Goal: Task Accomplishment & Management: Use online tool/utility

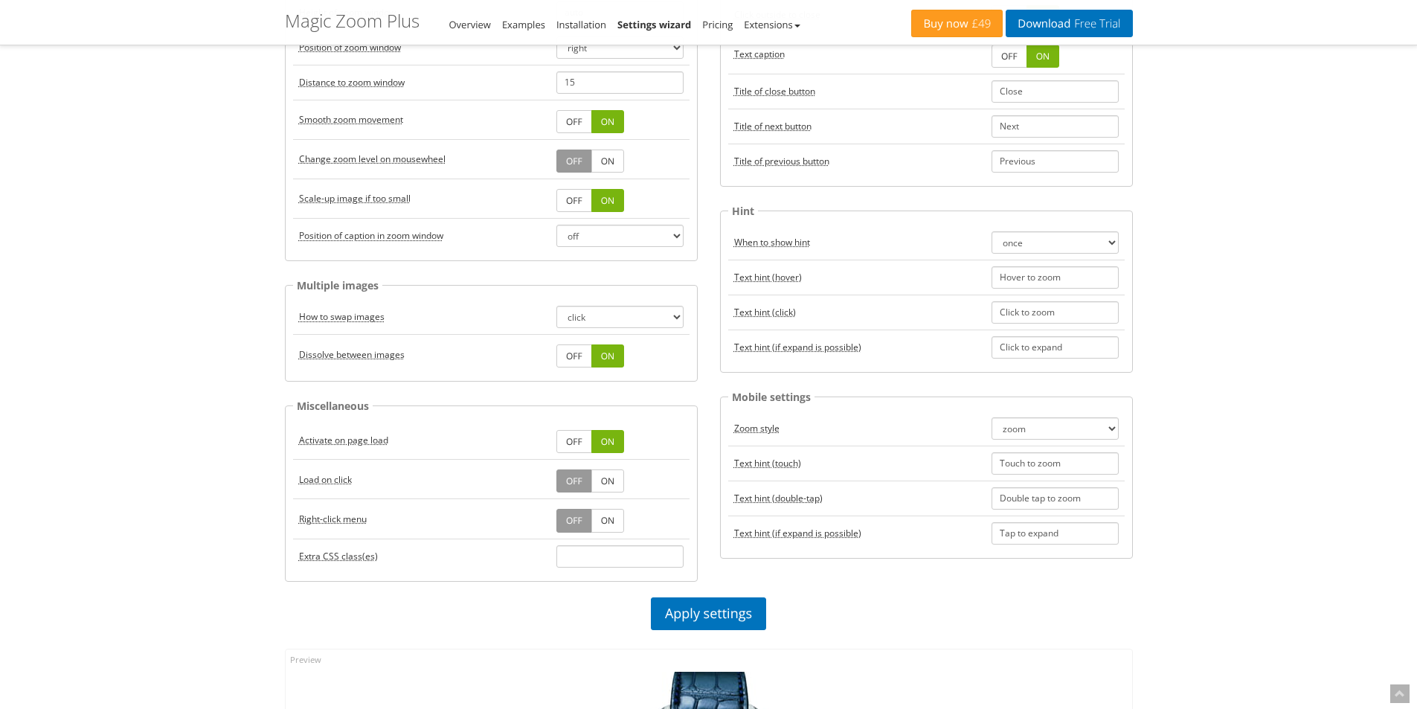
scroll to position [298, 0]
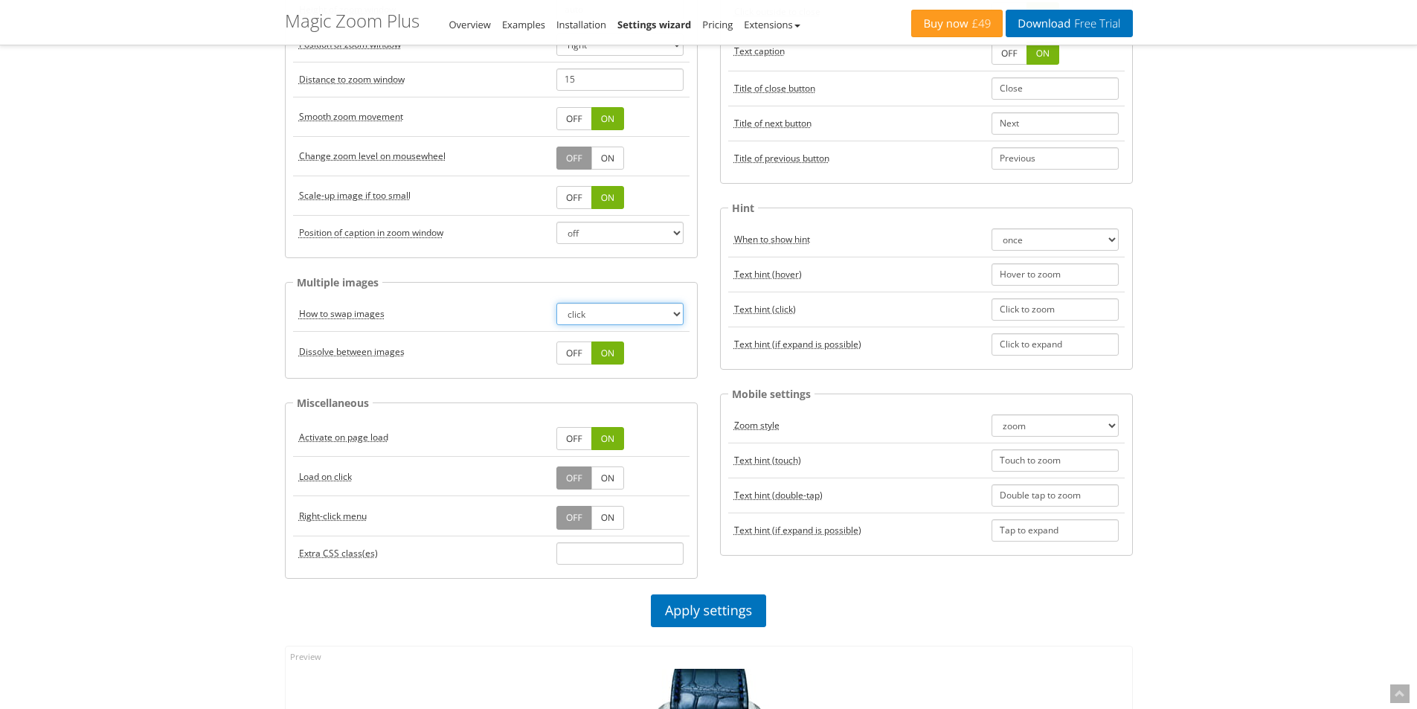
click at [675, 316] on select "click hover" at bounding box center [619, 314] width 127 height 22
select select "hover"
click at [556, 303] on select "click hover" at bounding box center [619, 314] width 127 height 22
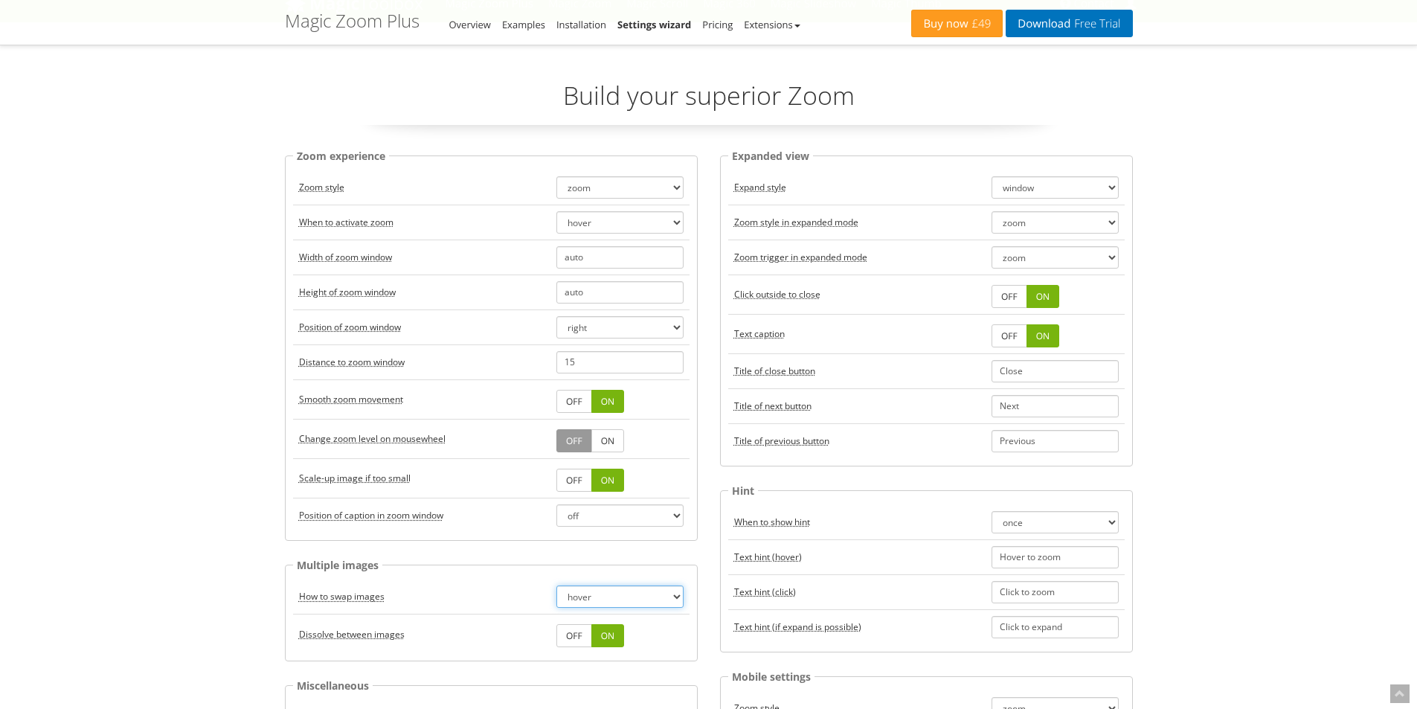
scroll to position [0, 0]
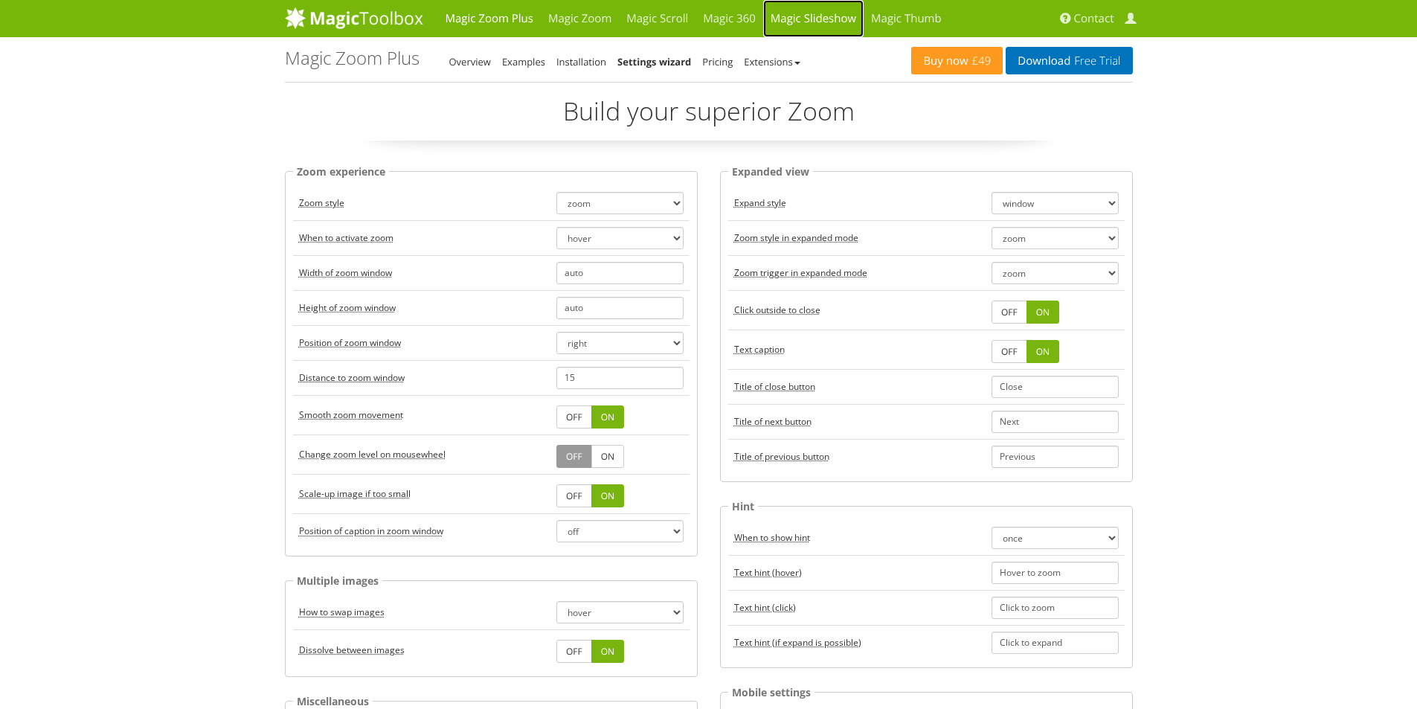
click at [815, 22] on link "Magic Slideshow" at bounding box center [813, 18] width 100 height 37
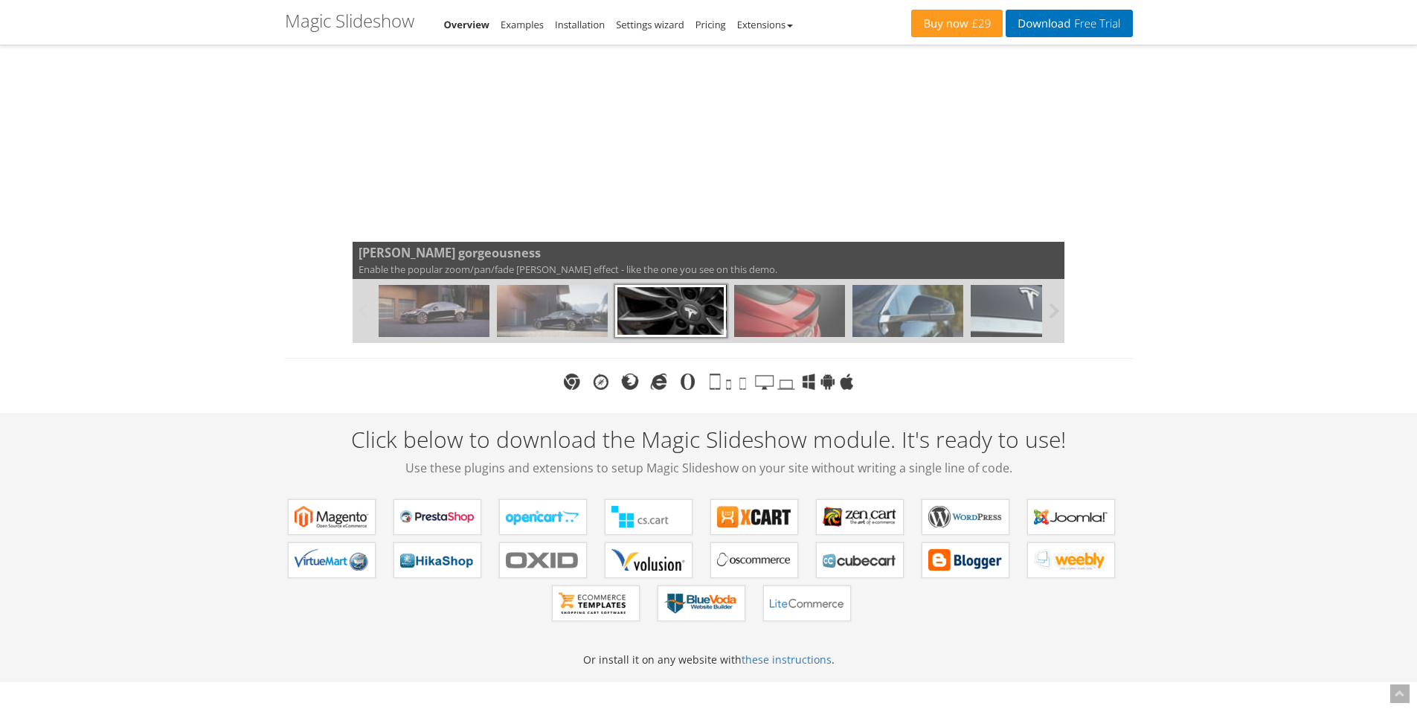
scroll to position [372, 0]
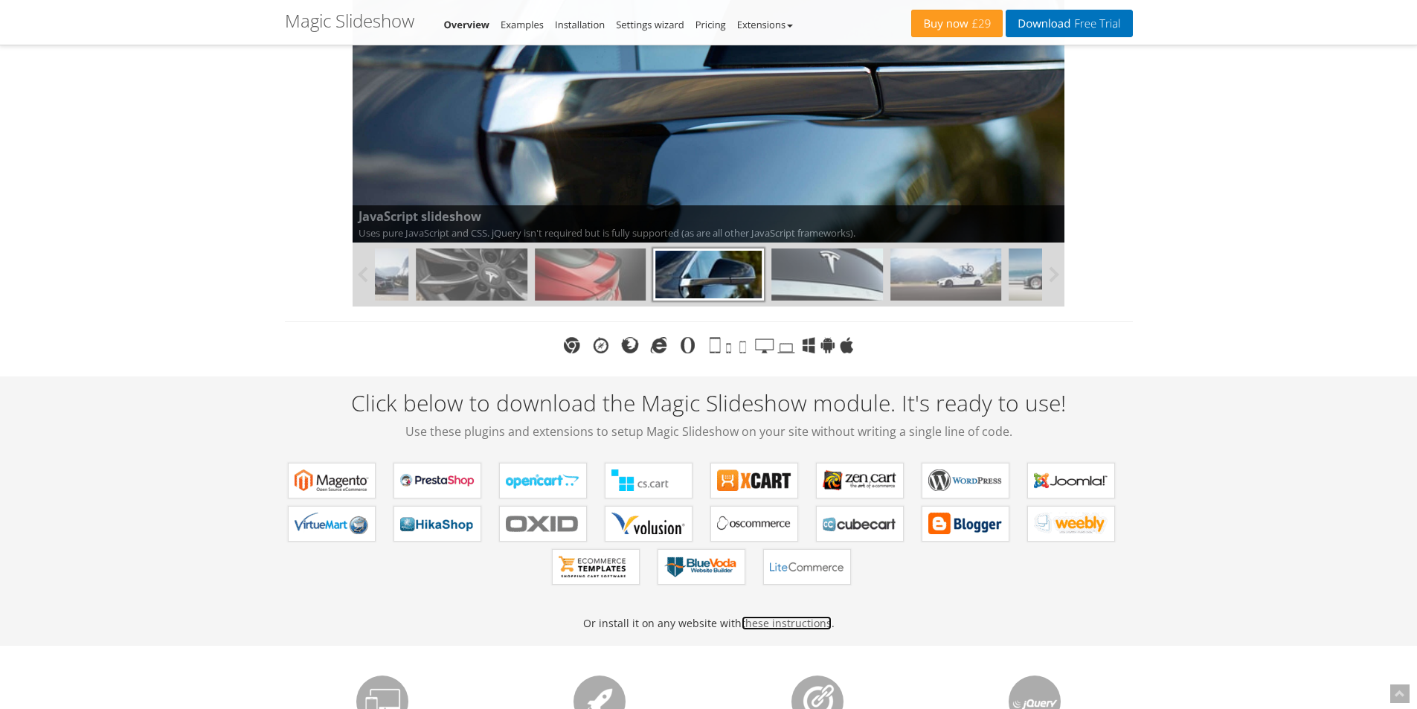
click at [771, 623] on link "these instructions" at bounding box center [787, 623] width 90 height 14
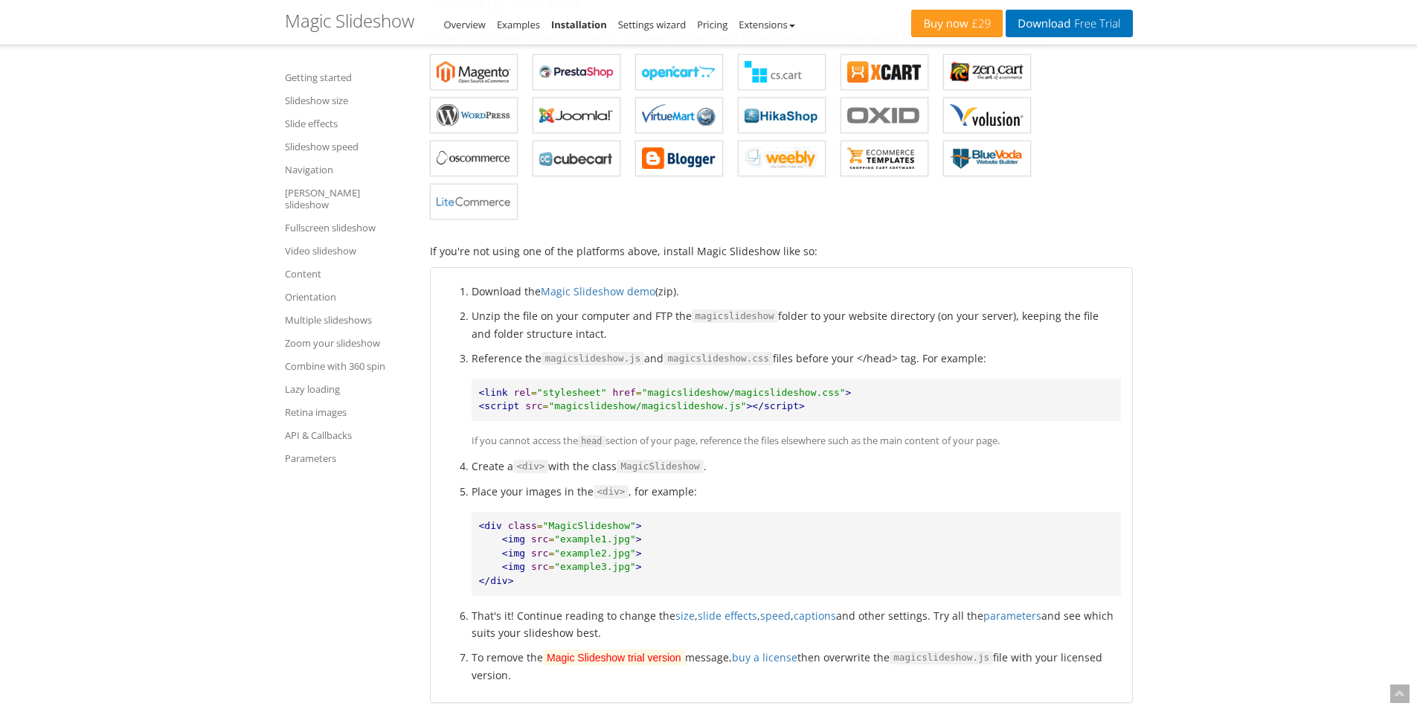
scroll to position [446, 0]
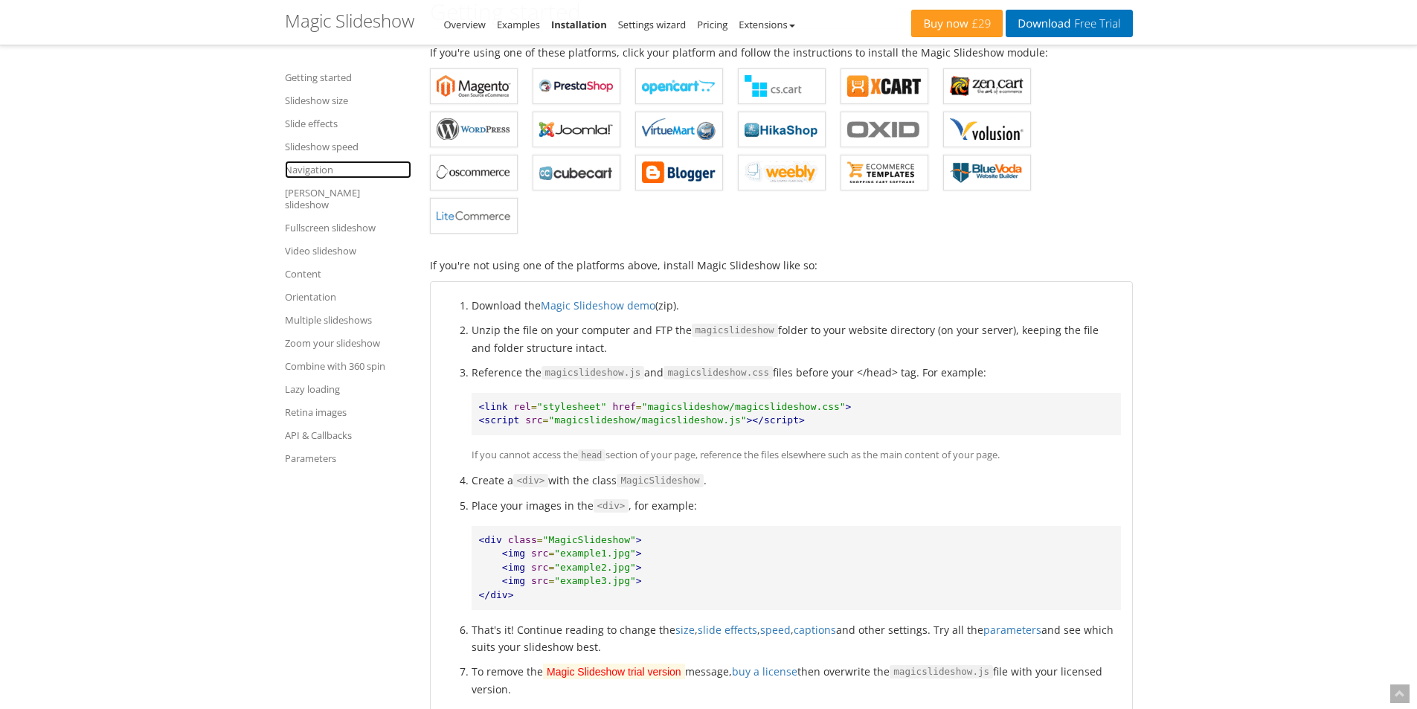
click at [299, 169] on link "Navigation" at bounding box center [348, 170] width 126 height 18
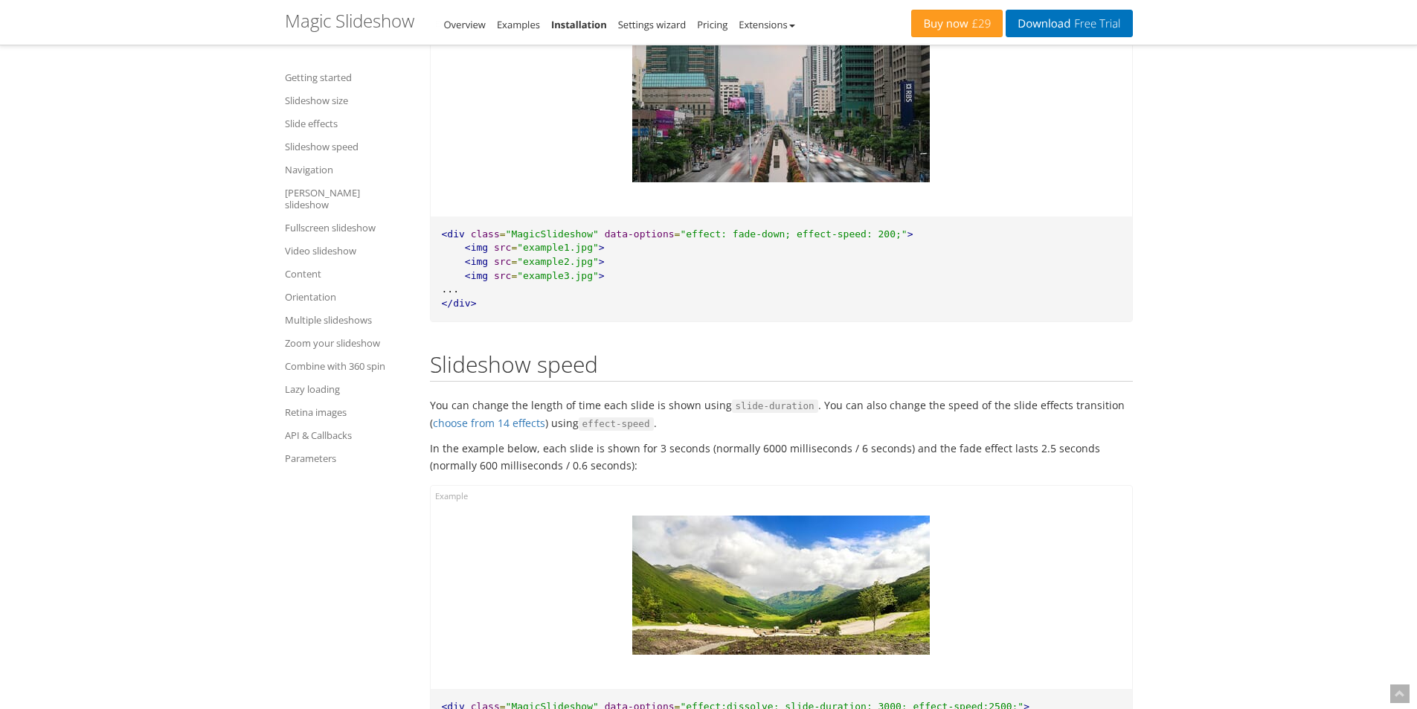
scroll to position [3760, 0]
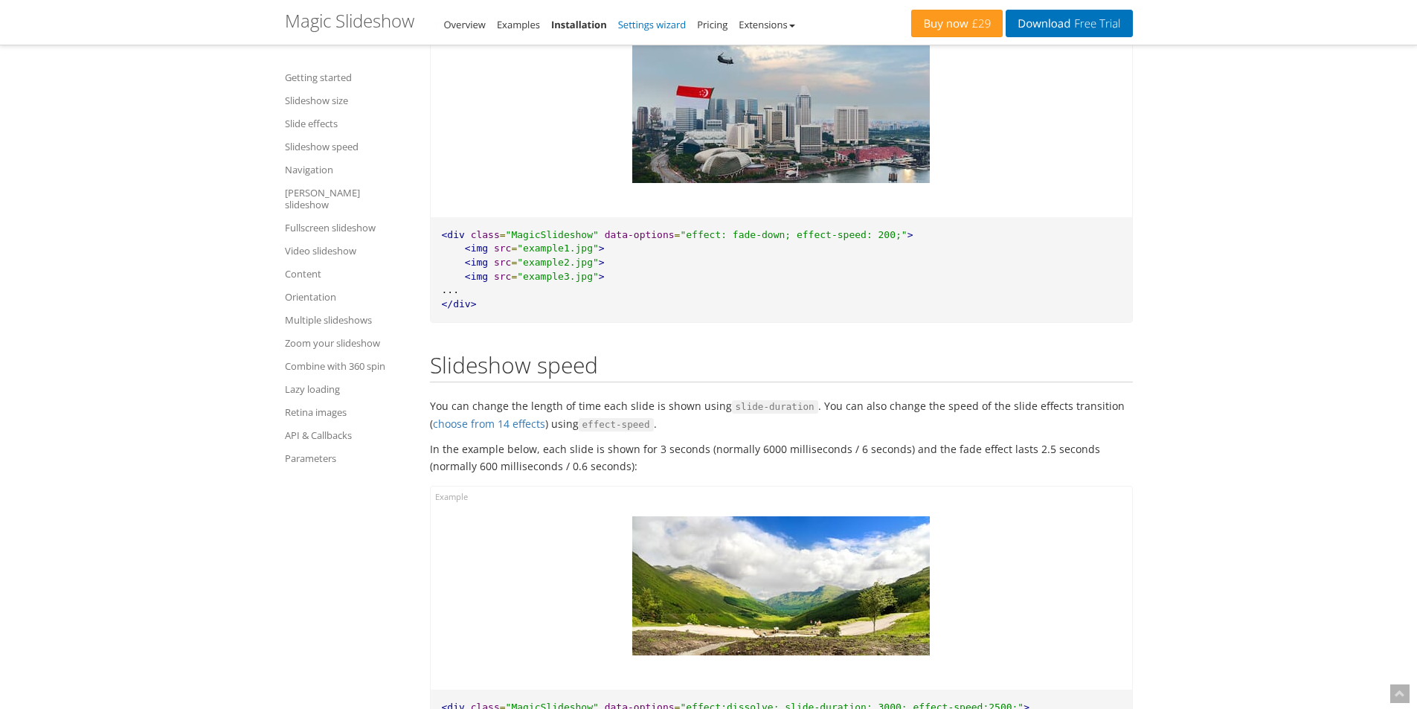
click at [628, 28] on link "Settings wizard" at bounding box center [652, 24] width 68 height 13
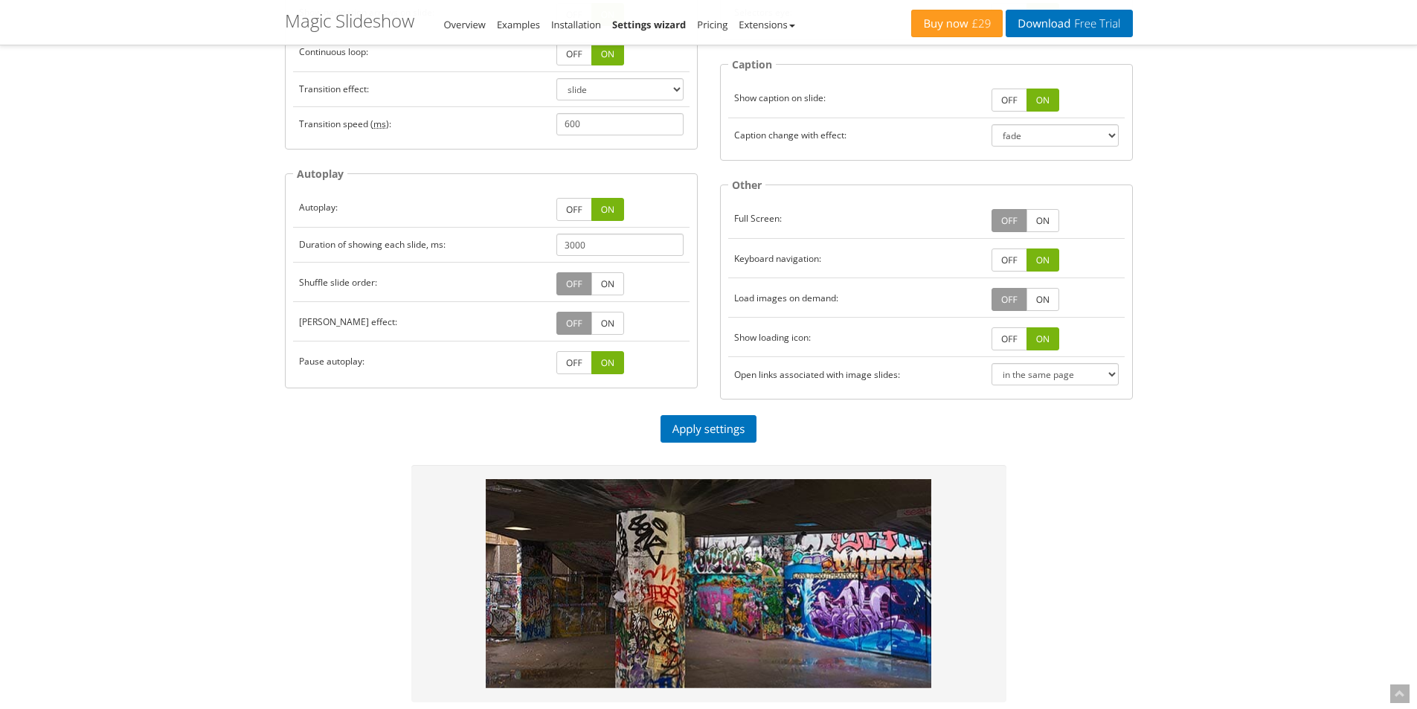
scroll to position [298, 0]
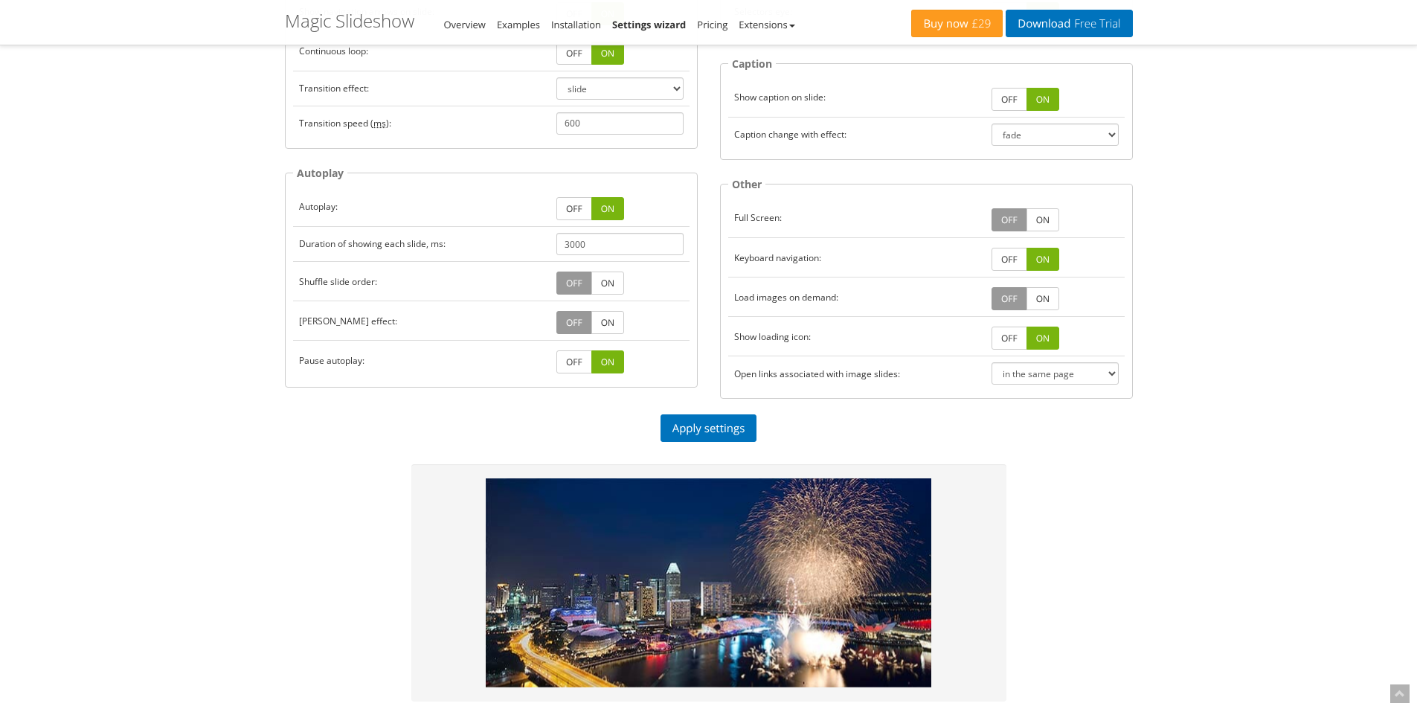
click at [568, 209] on link "OFF" at bounding box center [574, 208] width 36 height 23
click at [605, 205] on link "ON" at bounding box center [607, 208] width 33 height 23
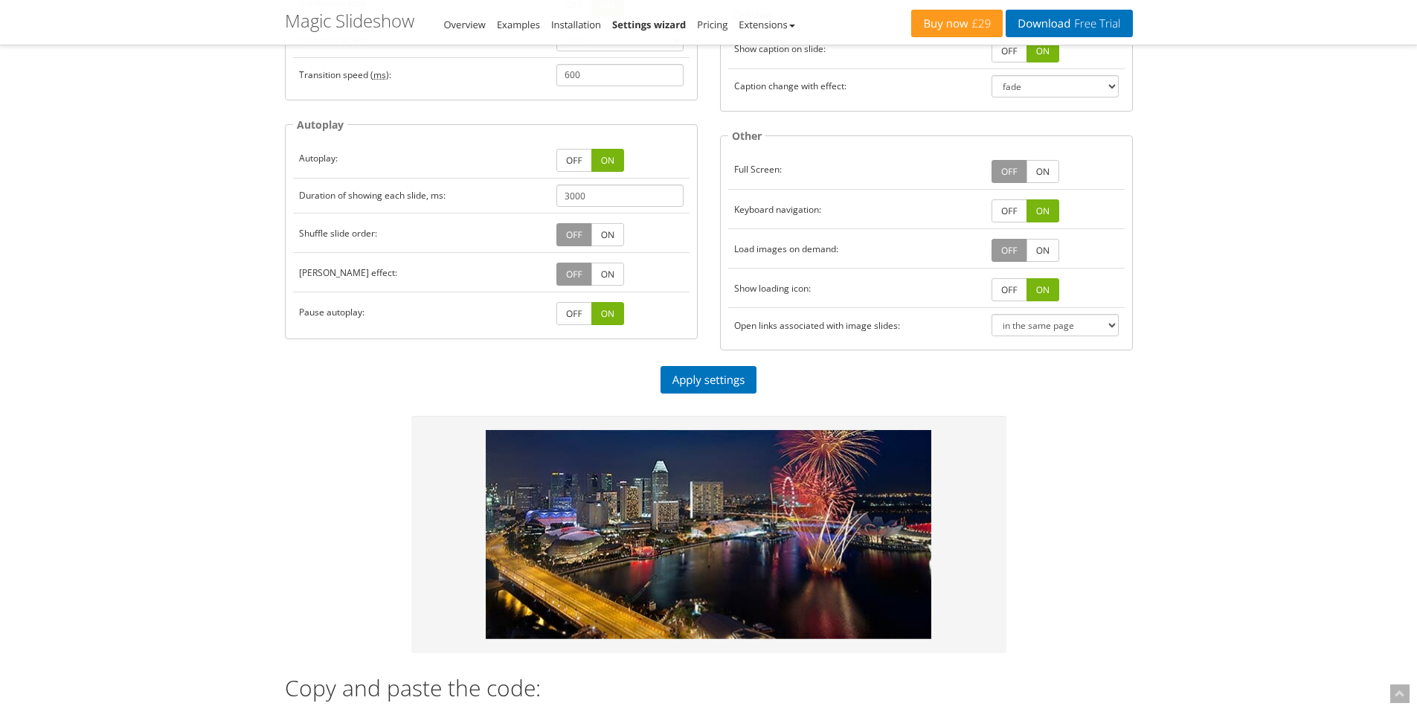
scroll to position [372, 0]
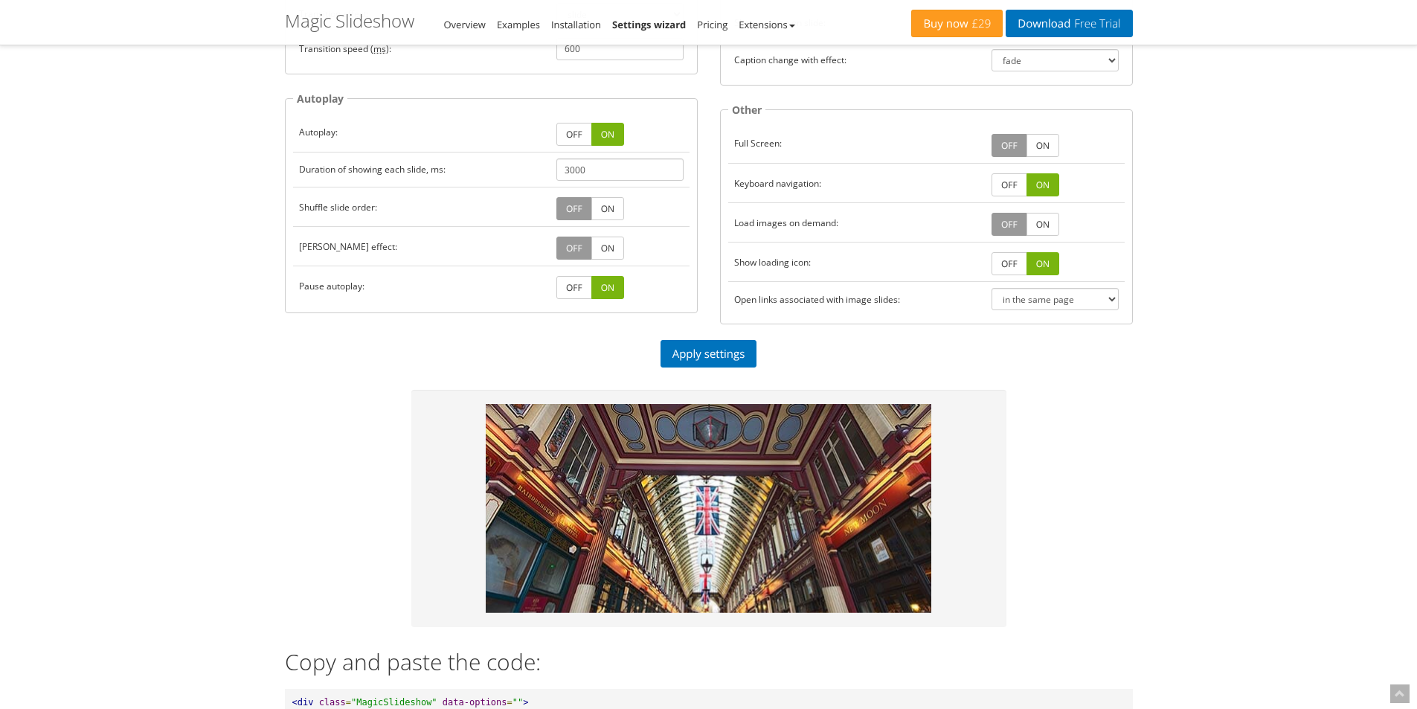
click at [1043, 221] on link "ON" at bounding box center [1042, 224] width 33 height 23
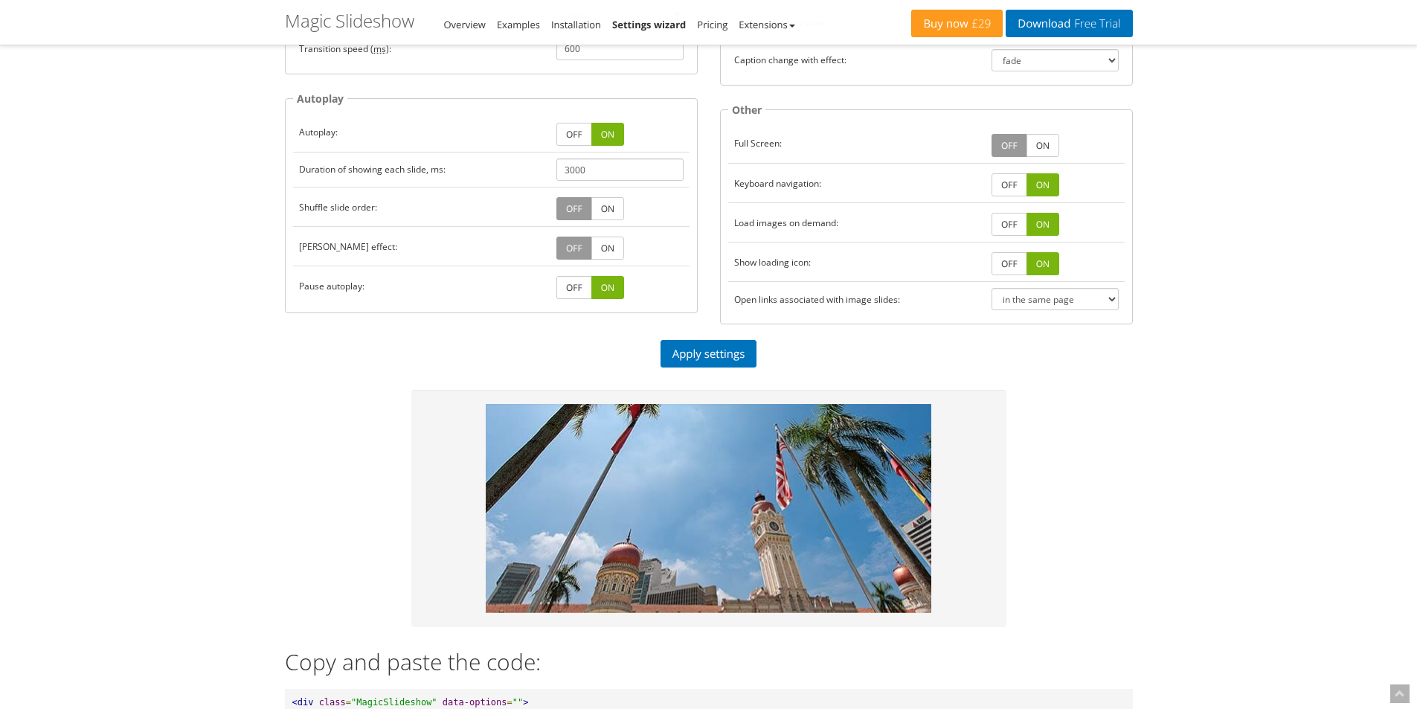
click at [1003, 223] on link "OFF" at bounding box center [1010, 224] width 36 height 23
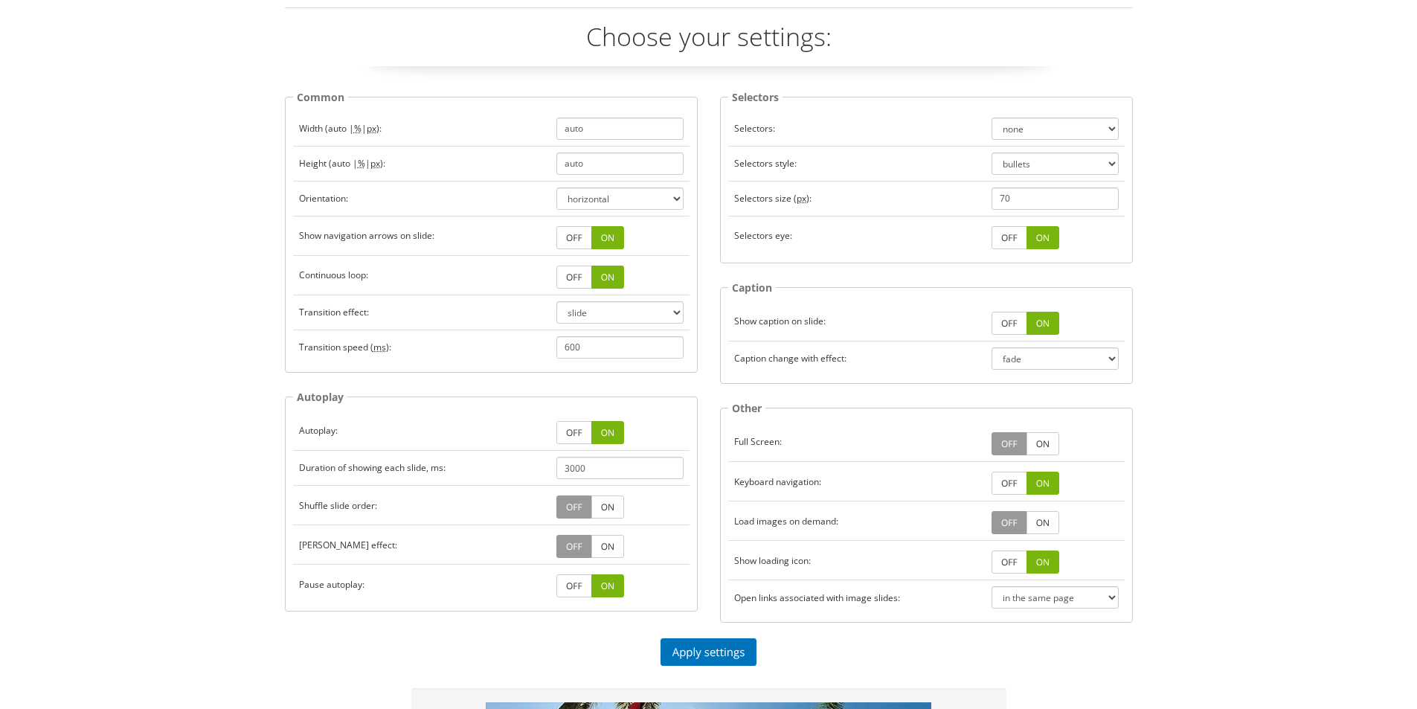
scroll to position [0, 0]
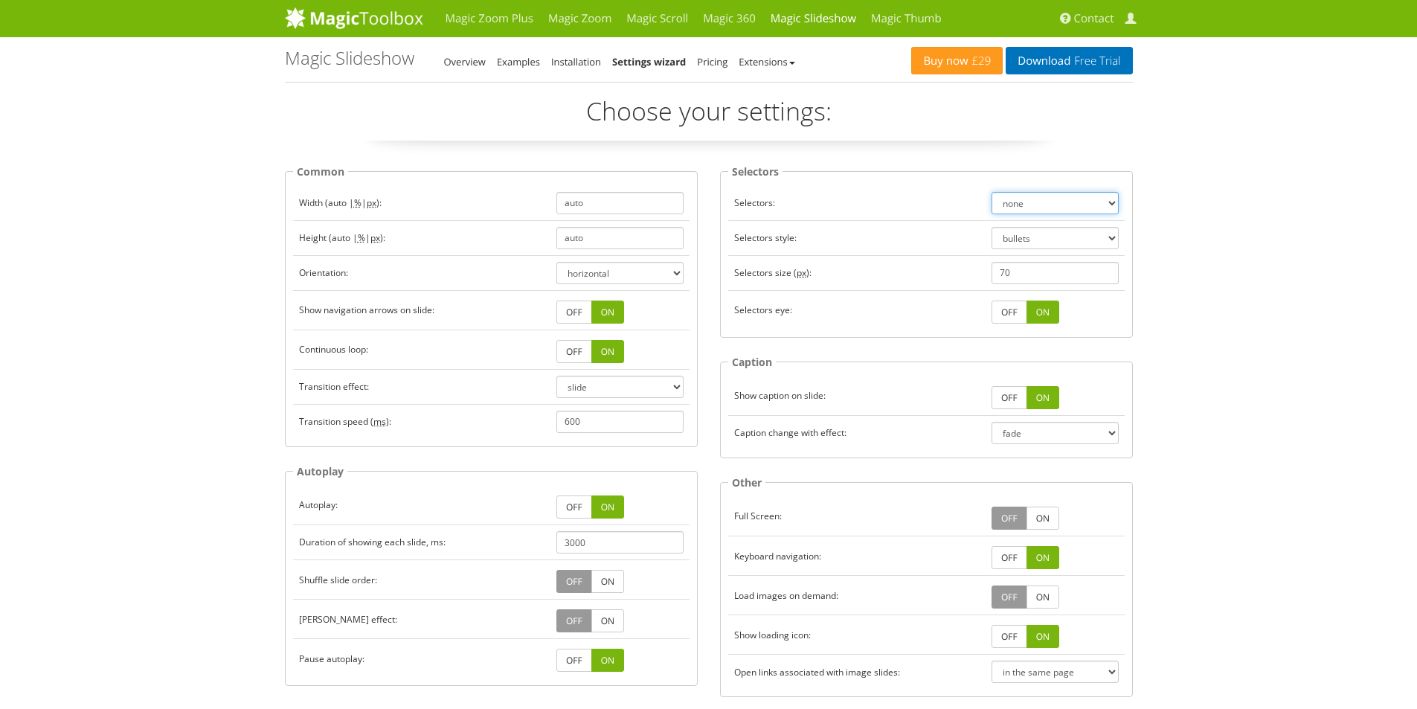
click at [1110, 202] on select "left top right bottom none" at bounding box center [1055, 203] width 127 height 22
click at [992, 192] on select "left top right bottom none" at bounding box center [1055, 203] width 127 height 22
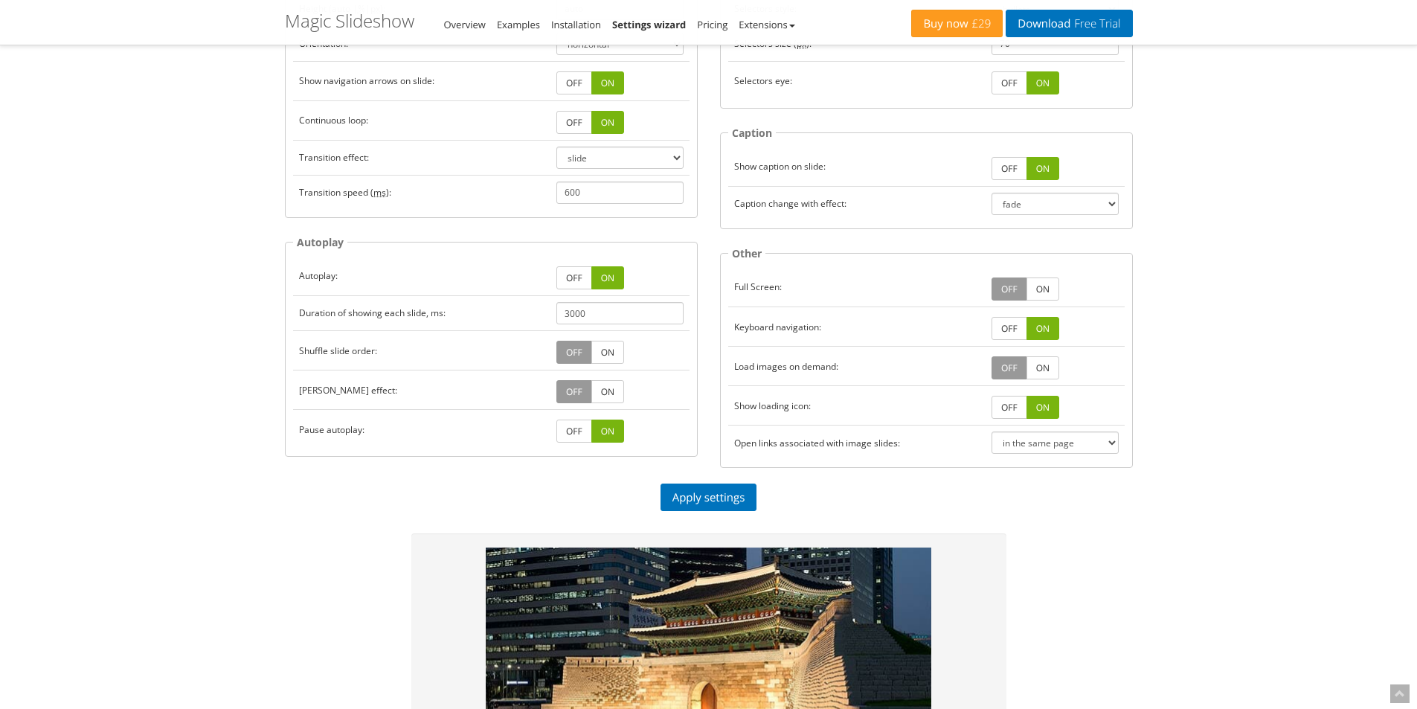
scroll to position [372, 0]
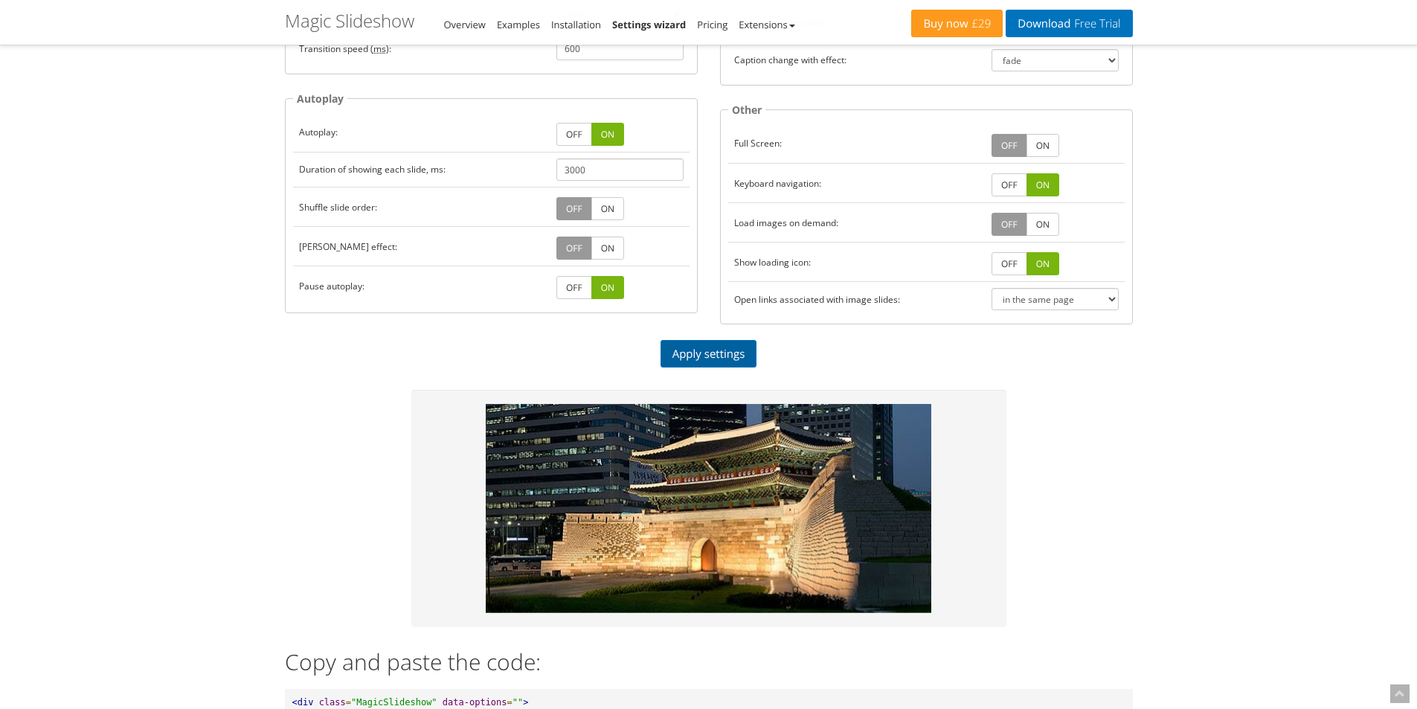
click at [704, 350] on link "Apply settings" at bounding box center [709, 354] width 97 height 28
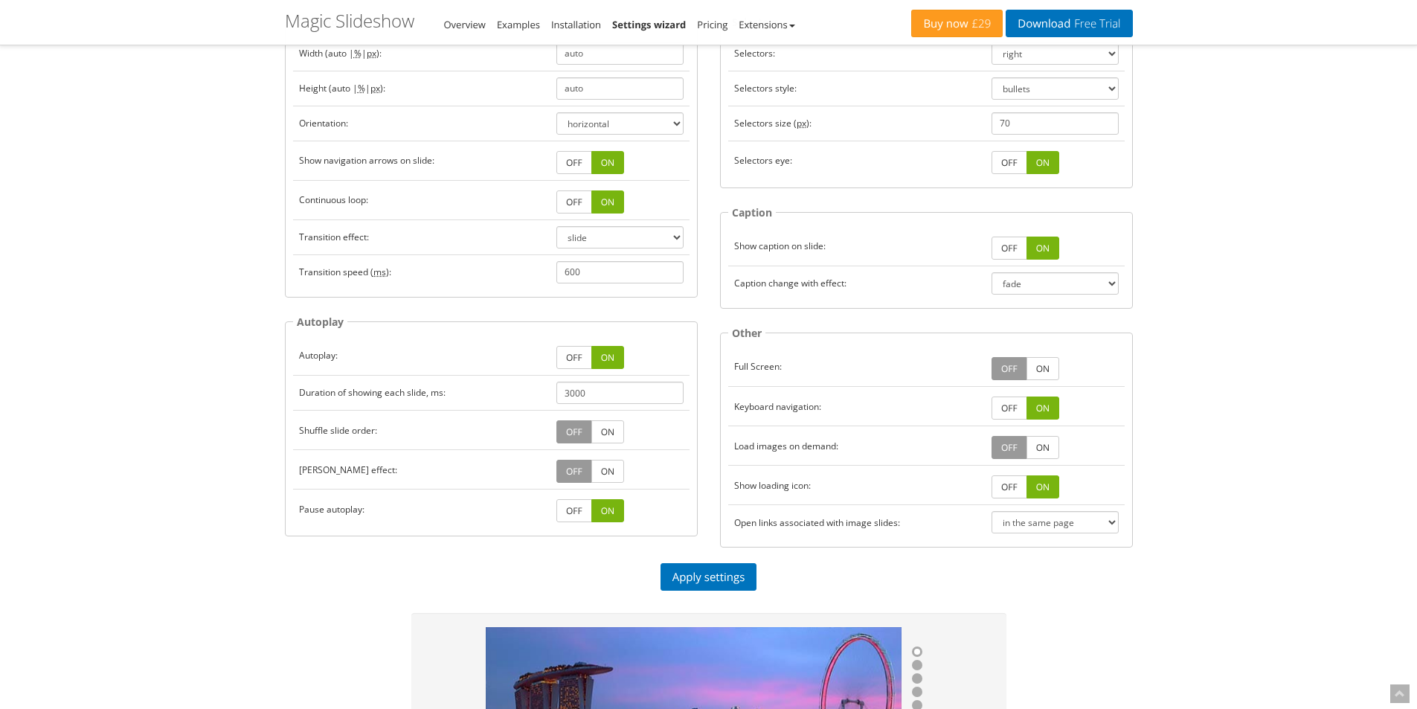
scroll to position [74, 0]
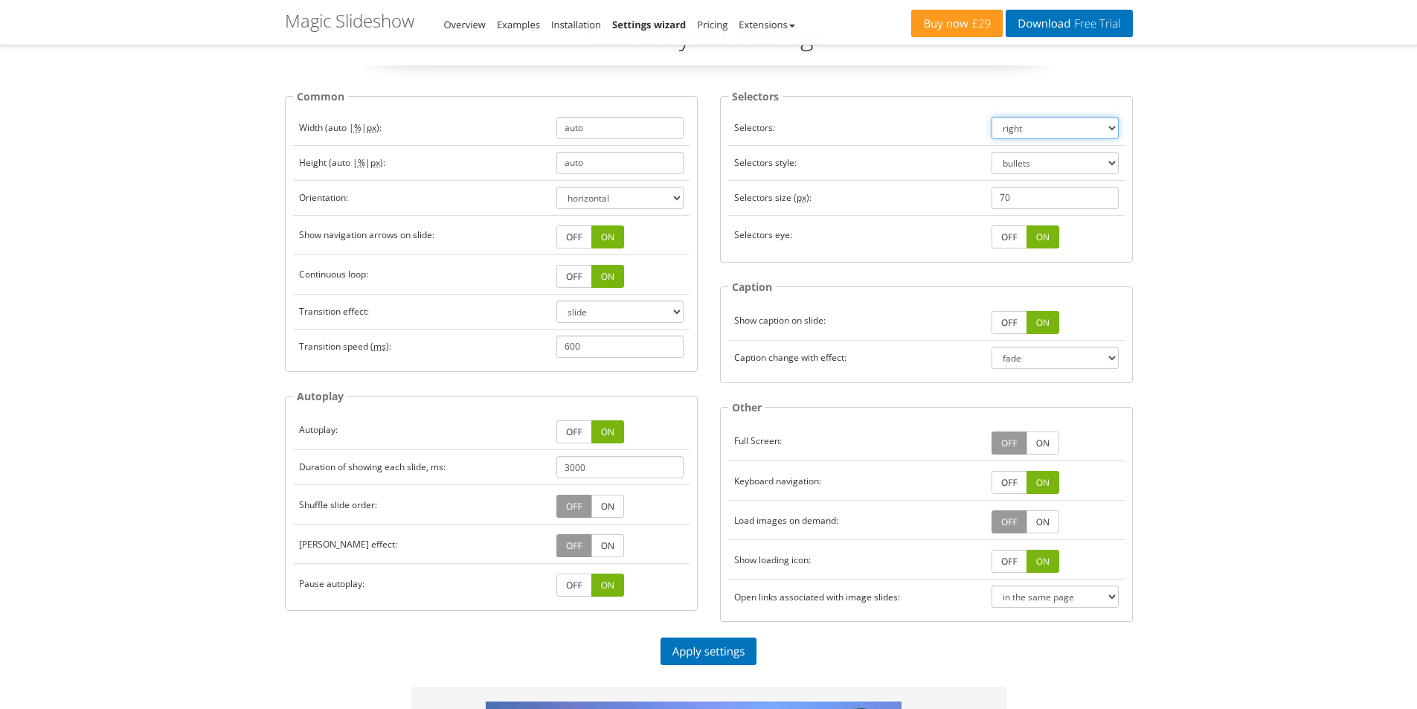
click at [1110, 122] on select "left top right bottom none" at bounding box center [1055, 128] width 127 height 22
select select "bottom"
click at [992, 117] on select "left top right bottom none" at bounding box center [1055, 128] width 127 height 22
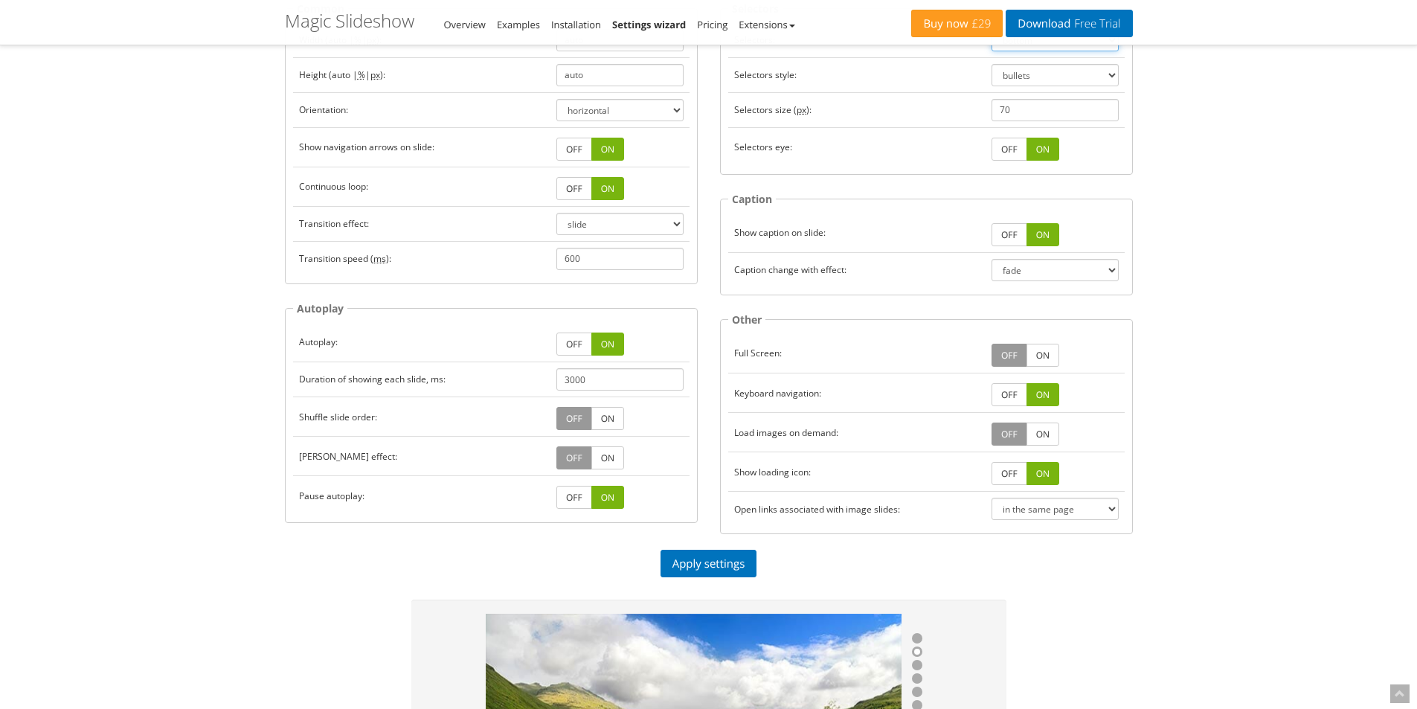
scroll to position [223, 0]
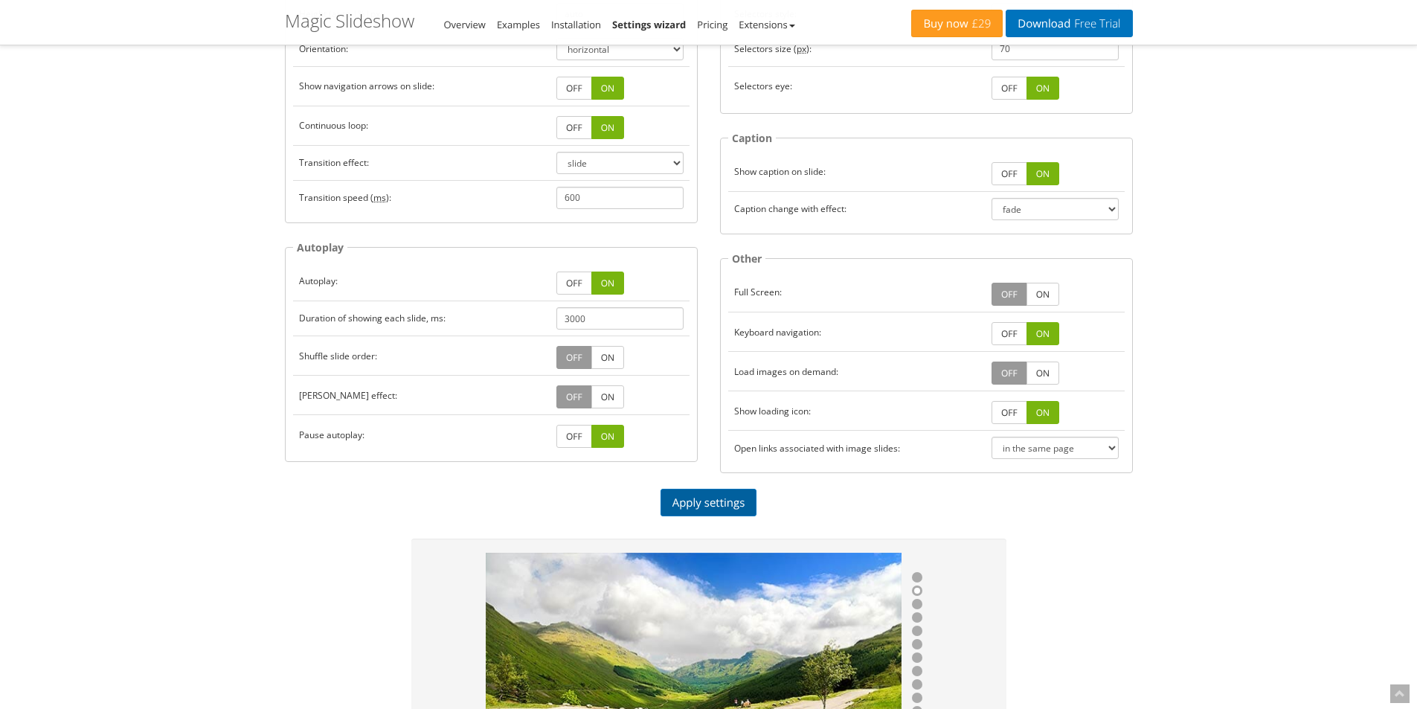
click at [724, 492] on link "Apply settings" at bounding box center [709, 503] width 97 height 28
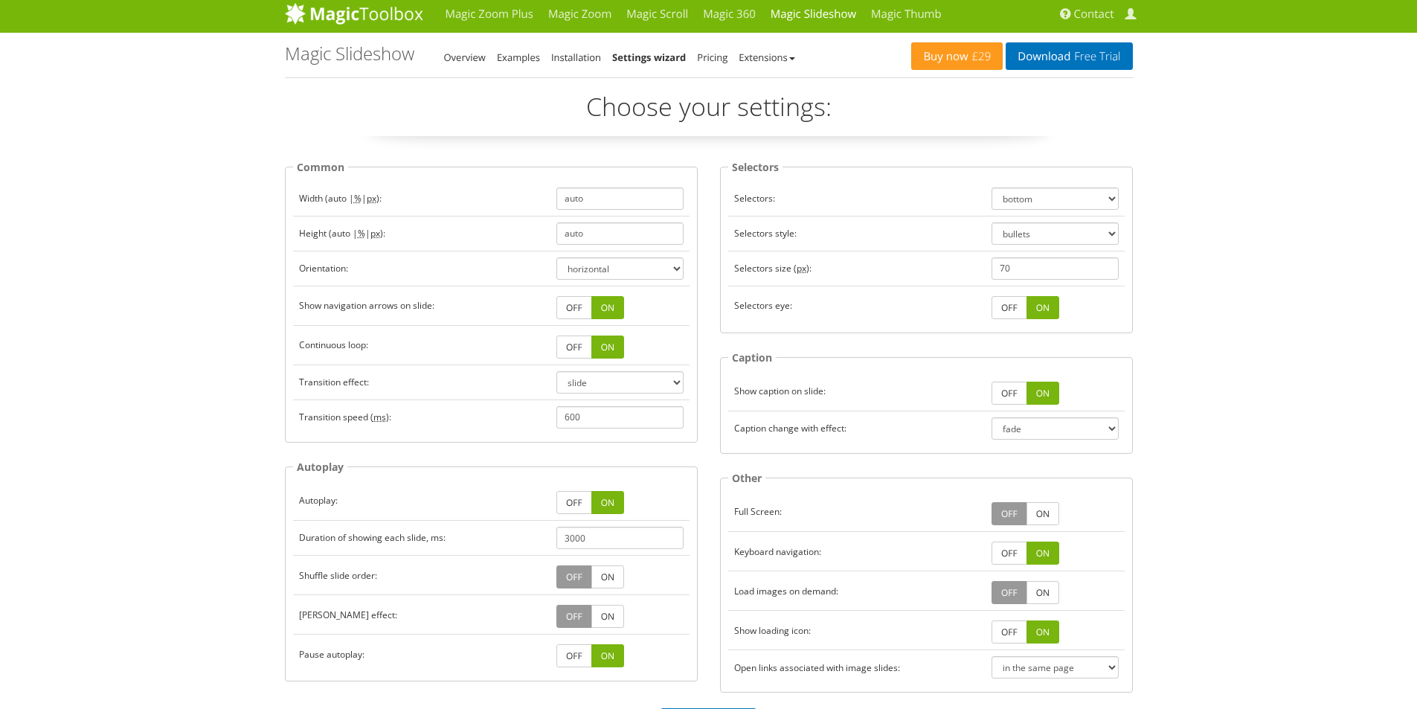
scroll to position [0, 0]
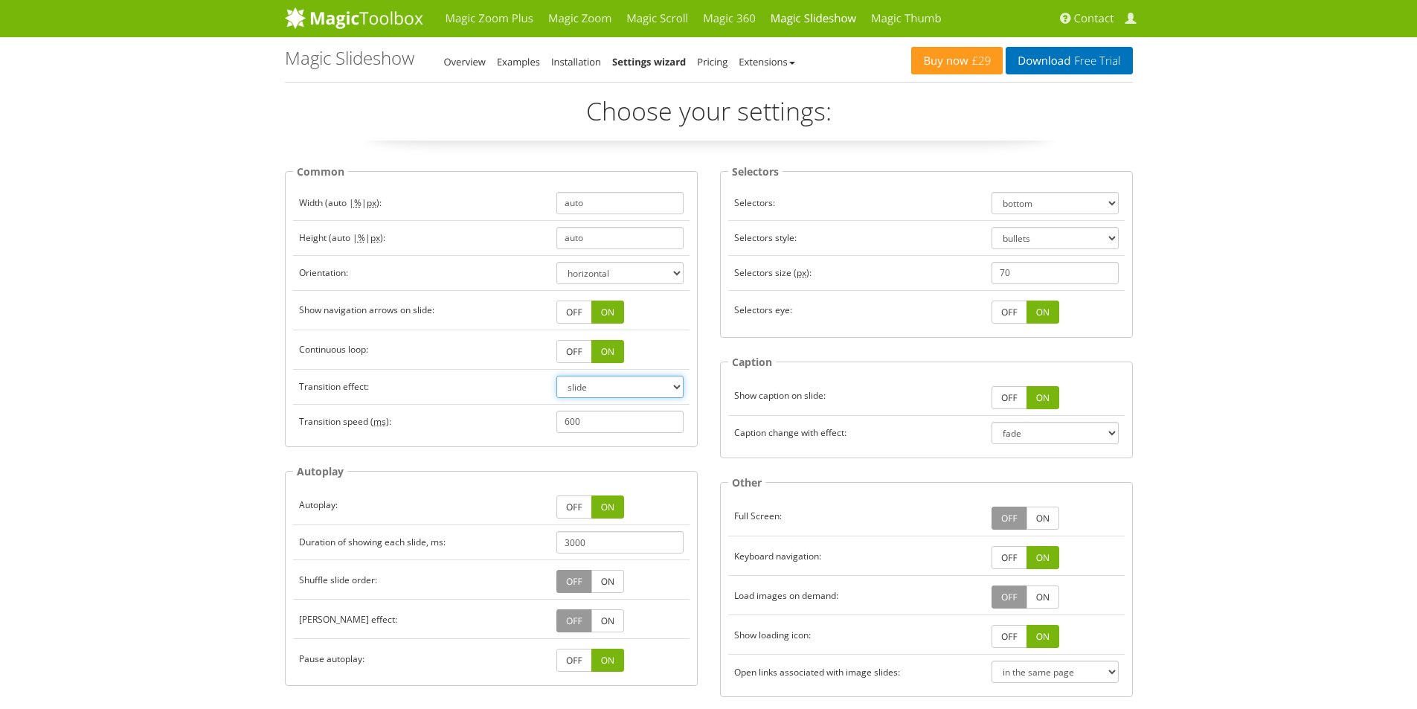
click at [679, 387] on select "slide dissolve fade" at bounding box center [619, 387] width 127 height 22
